Goal: Transaction & Acquisition: Purchase product/service

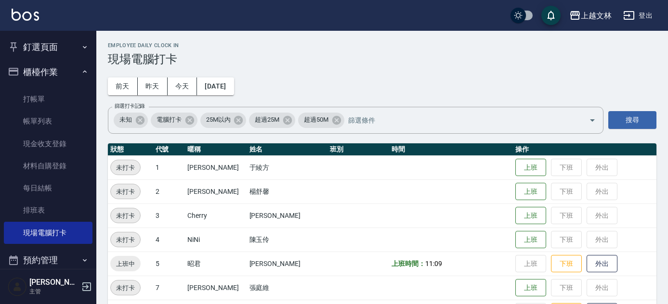
scroll to position [222, 0]
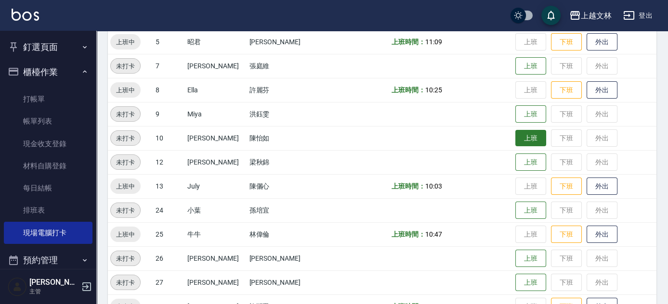
click at [515, 134] on button "上班" at bounding box center [530, 138] width 31 height 17
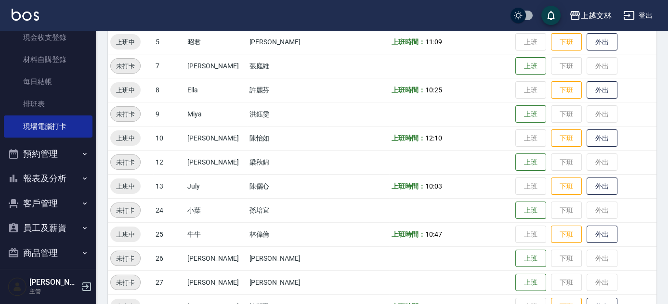
scroll to position [110, 0]
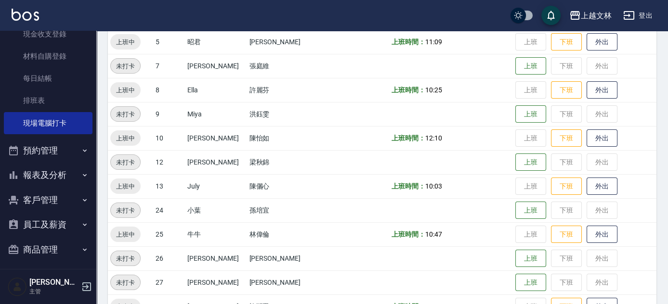
click at [40, 171] on button "報表及分析" at bounding box center [48, 175] width 89 height 25
drag, startPoint x: 99, startPoint y: 93, endPoint x: 99, endPoint y: 127, distance: 34.2
click at [99, 127] on div "Employee Daily Clock In 現場電腦打卡 [DATE] [DATE] [DATE] [DATE] 篩選打卡記錄 未知 電腦打卡 25M以內…" at bounding box center [382, 262] width 572 height 907
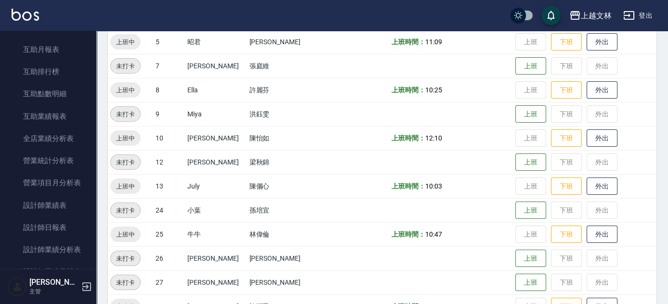
scroll to position [359, 0]
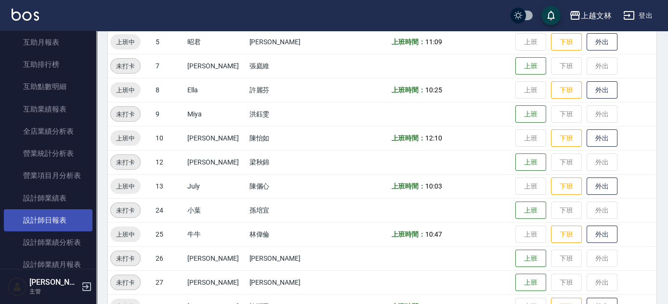
click at [57, 219] on link "設計師日報表" at bounding box center [48, 221] width 89 height 22
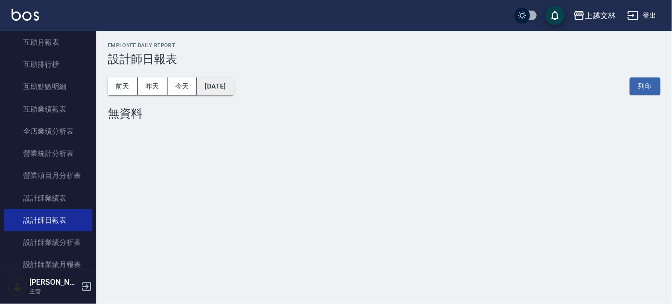
click at [227, 91] on button "[DATE]" at bounding box center [215, 87] width 37 height 18
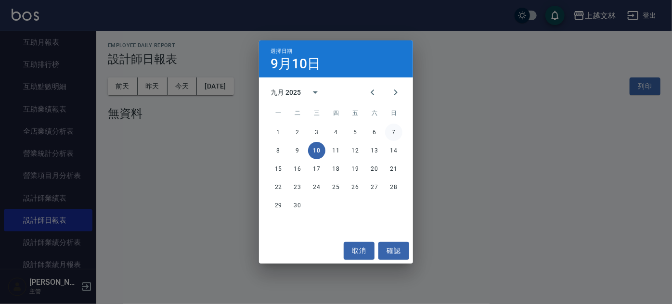
click at [398, 128] on button "7" at bounding box center [393, 132] width 17 height 17
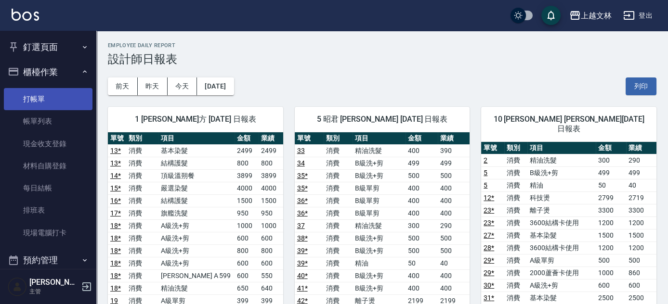
drag, startPoint x: 37, startPoint y: 98, endPoint x: 23, endPoint y: 89, distance: 16.3
click at [37, 97] on link "打帳單" at bounding box center [48, 99] width 89 height 22
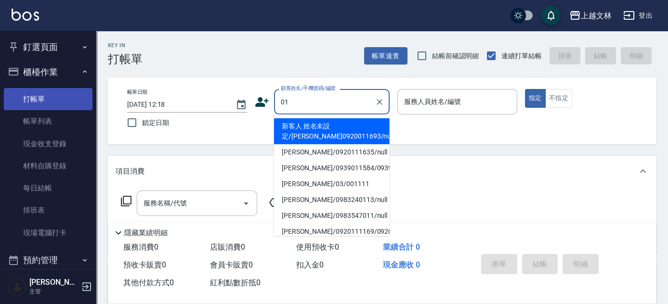
type input "新客人 姓名未設定/[PERSON_NAME]0920011693/null"
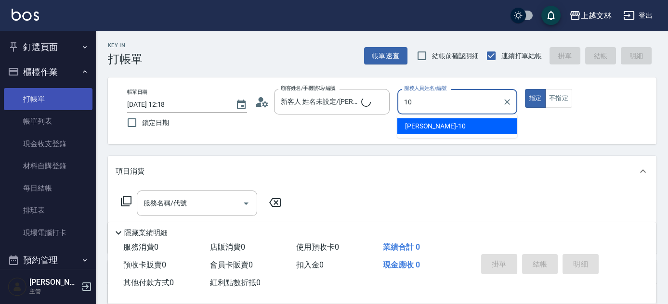
type input "10"
type input "新客人 姓名未設定/01/null"
type input "[PERSON_NAME]-10"
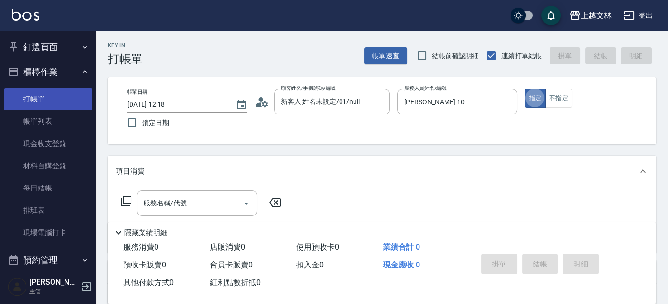
type button "true"
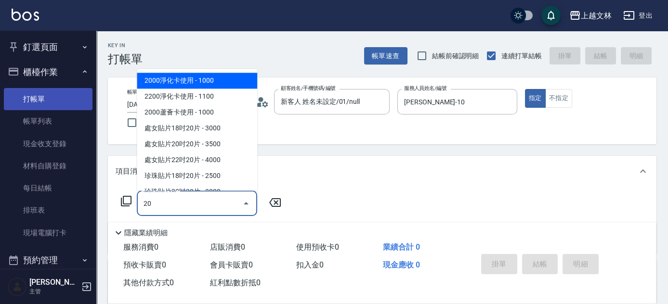
type input "204"
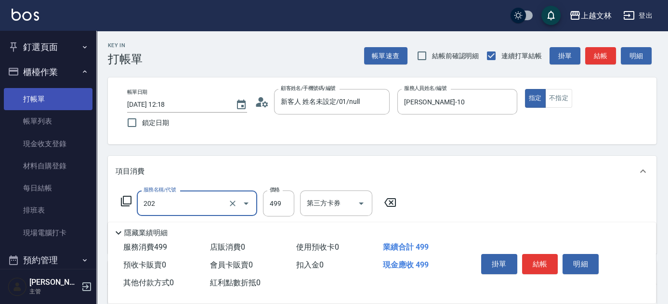
type input "A級單剪(202)"
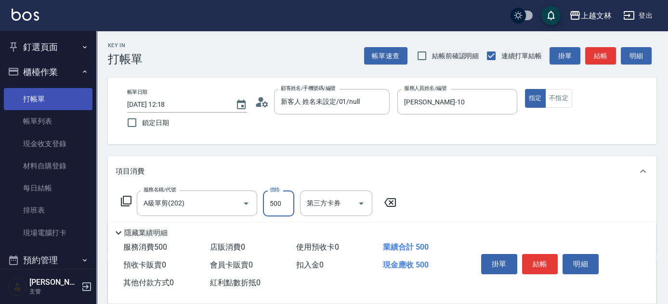
type input "500"
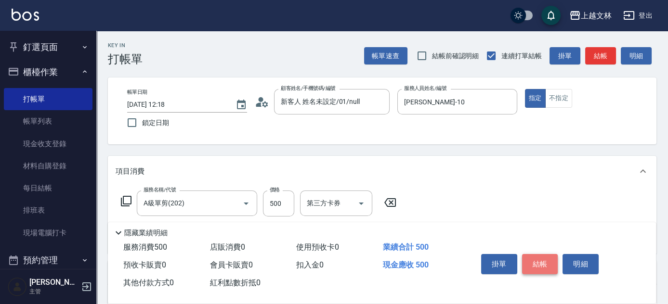
click at [545, 266] on button "結帳" at bounding box center [540, 264] width 36 height 20
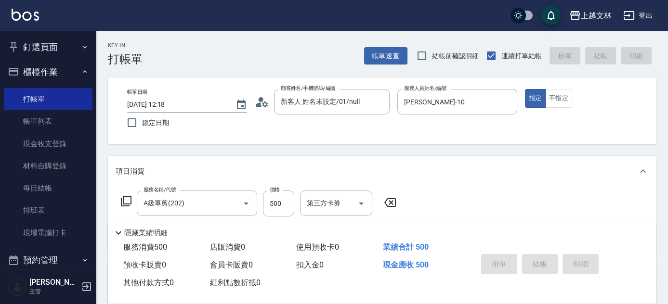
type input "[DATE] 12:28"
